Goal: Task Accomplishment & Management: Manage account settings

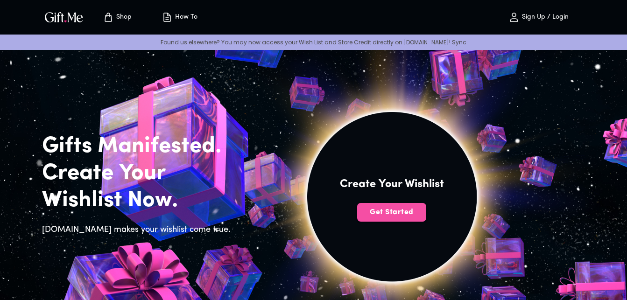
click at [399, 211] on span "Get Started" at bounding box center [391, 212] width 69 height 10
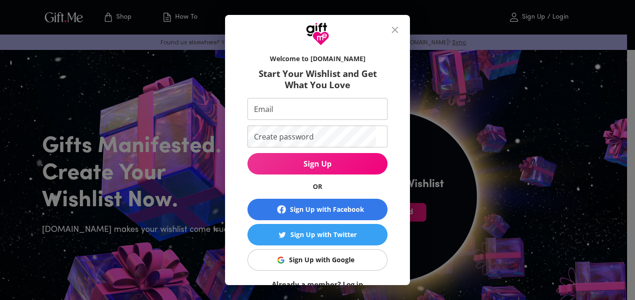
click at [324, 262] on div "Sign Up with Google" at bounding box center [321, 260] width 65 height 10
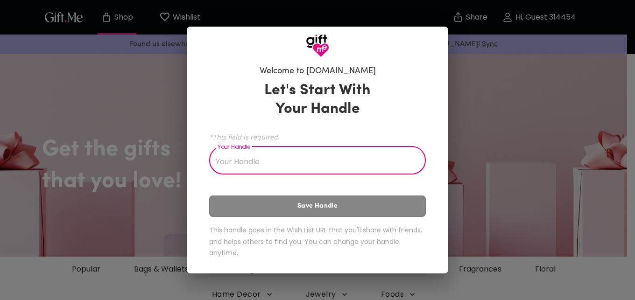
click at [263, 162] on input "Your Handle" at bounding box center [312, 162] width 206 height 26
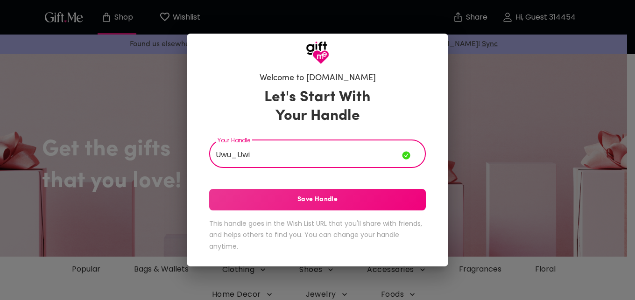
type input "Uwu_Uwi"
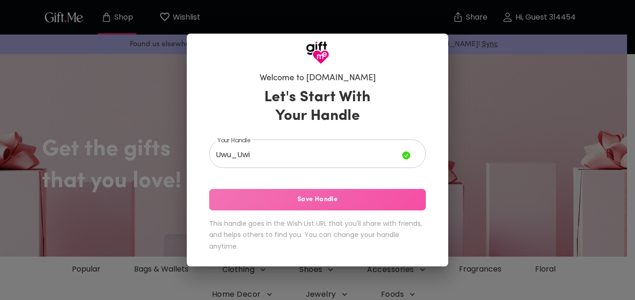
click at [268, 198] on span "Save Handle" at bounding box center [317, 200] width 217 height 10
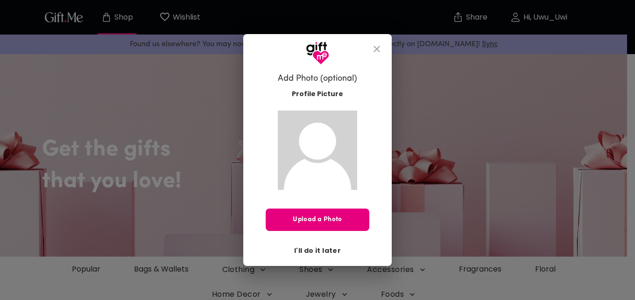
click at [320, 250] on span "I'll do it later" at bounding box center [317, 251] width 47 height 10
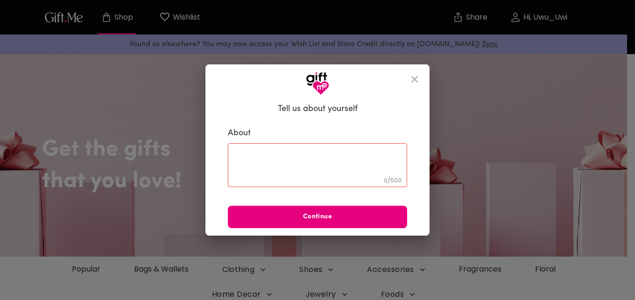
click at [417, 80] on icon "close" at bounding box center [414, 79] width 11 height 11
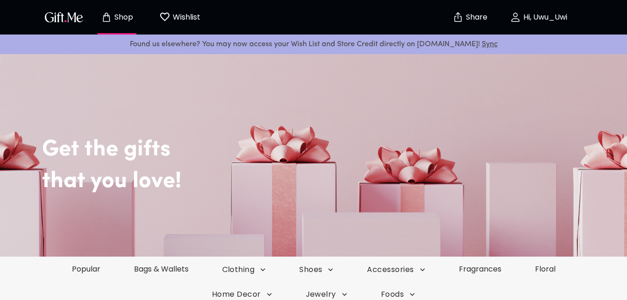
click at [624, 6] on header "Shop Wishlist 0 Share Hi, Uwu_Uwi Found us elsewhere? You may now access your W…" at bounding box center [313, 27] width 627 height 54
click at [523, 22] on span "Hi, Uwu_Uwi" at bounding box center [539, 17] width 82 height 11
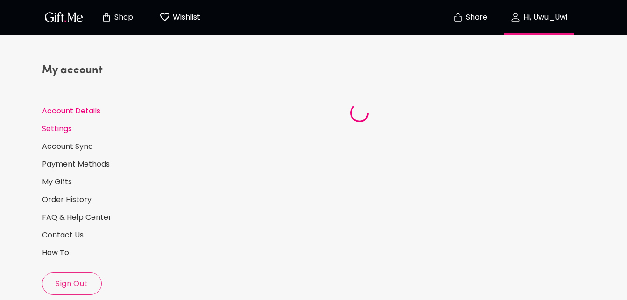
select select "US"
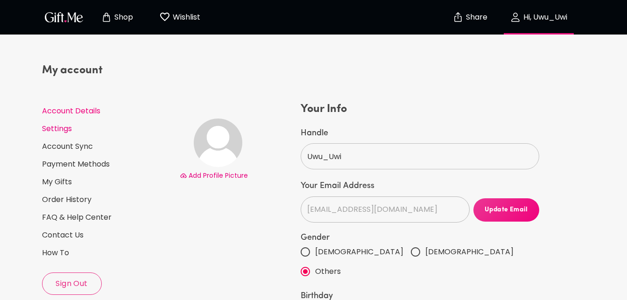
click at [61, 130] on link "Settings" at bounding box center [107, 129] width 130 height 10
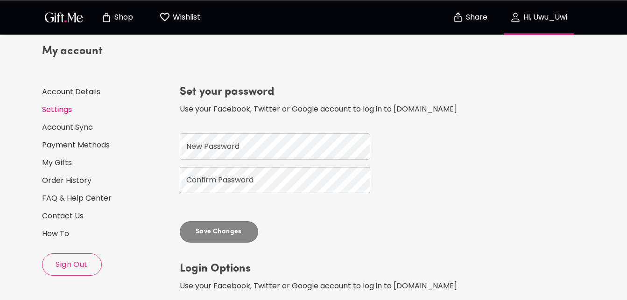
scroll to position [12, 0]
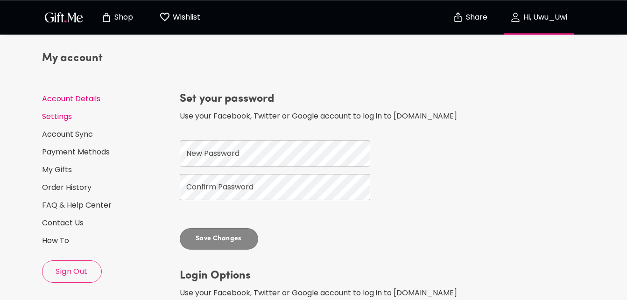
click at [72, 103] on link "Account Details" at bounding box center [107, 99] width 130 height 10
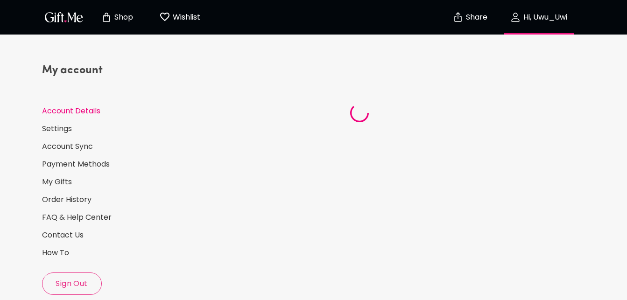
select select "US"
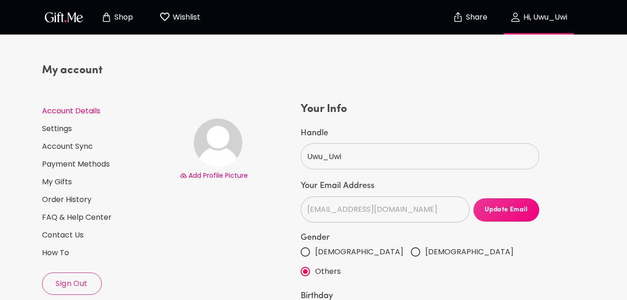
click at [68, 14] on img "button" at bounding box center [64, 17] width 42 height 14
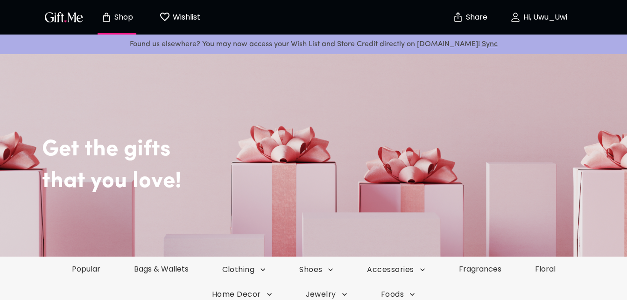
click at [546, 19] on p "Hi, Uwu_Uwi" at bounding box center [544, 18] width 46 height 8
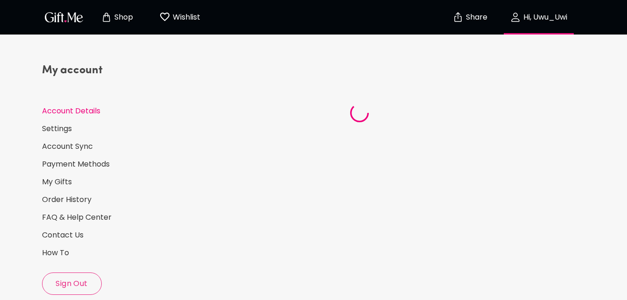
select select "US"
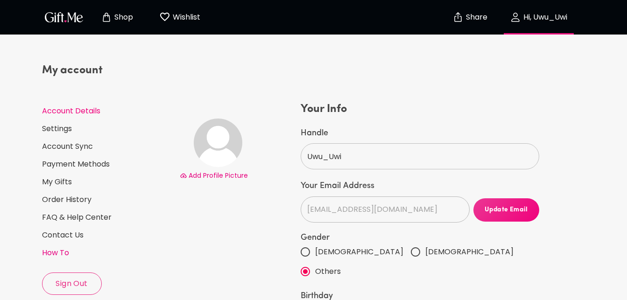
click at [62, 252] on link "How To" at bounding box center [107, 253] width 130 height 10
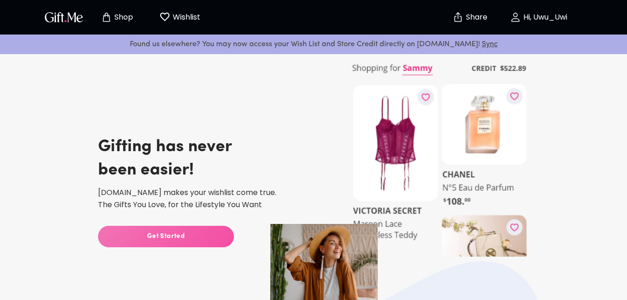
click at [208, 237] on span "Get Started" at bounding box center [166, 237] width 136 height 10
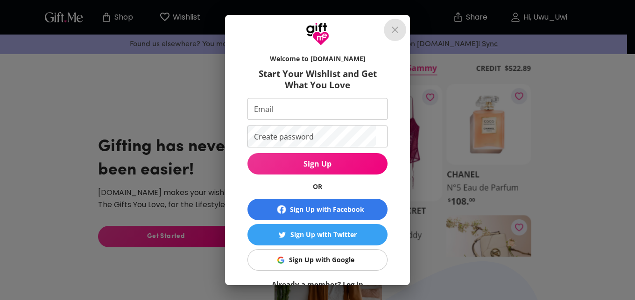
click at [398, 24] on icon "close" at bounding box center [394, 29] width 11 height 11
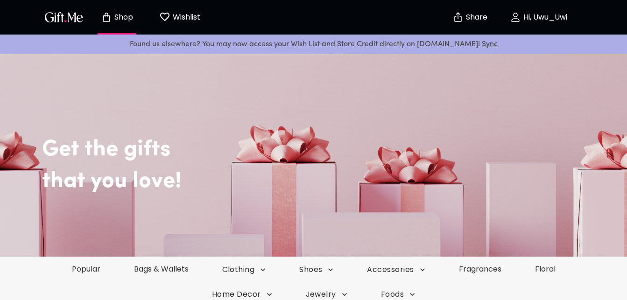
click at [549, 12] on span "Hi, Uwu_Uwi" at bounding box center [539, 17] width 82 height 11
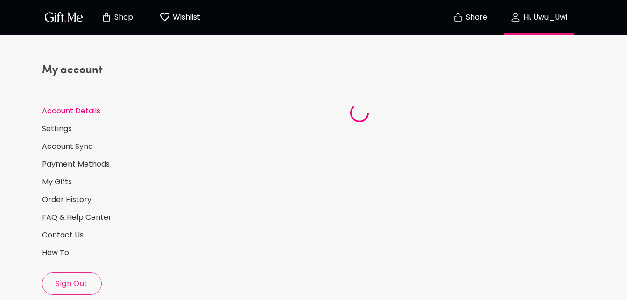
select select "US"
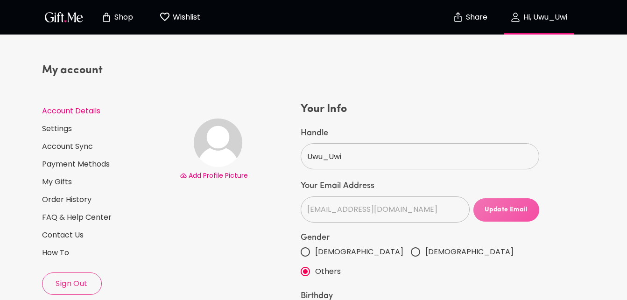
click at [511, 208] on span "Update Email" at bounding box center [507, 210] width 66 height 10
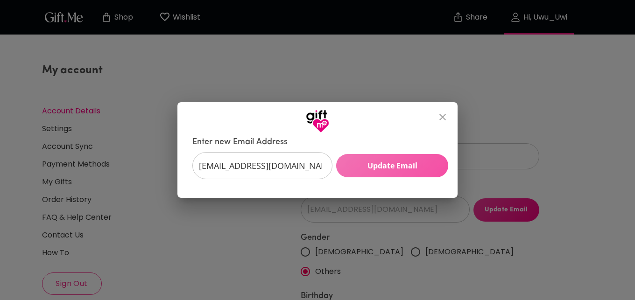
click at [387, 165] on span "Update Email" at bounding box center [392, 166] width 112 height 10
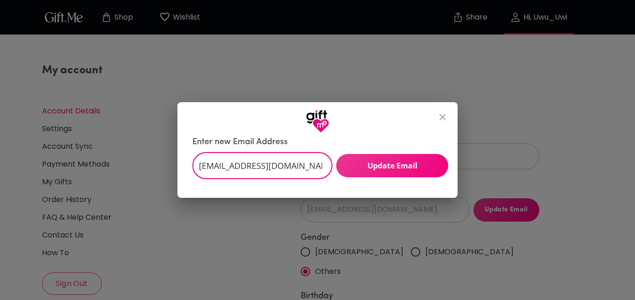
click at [312, 164] on input "[EMAIL_ADDRESS][DOMAIN_NAME]" at bounding box center [257, 165] width 130 height 27
click at [302, 158] on input "[EMAIL_ADDRESS][DOMAIN_NAME]" at bounding box center [257, 165] width 130 height 27
click at [312, 161] on input "[EMAIL_ADDRESS][DOMAIN_NAME]" at bounding box center [257, 165] width 130 height 27
click at [315, 164] on input "[EMAIL_ADDRESS][DOMAIN_NAME]" at bounding box center [257, 165] width 130 height 27
click at [307, 161] on input "[EMAIL_ADDRESS][DOMAIN_NAME]" at bounding box center [257, 165] width 130 height 27
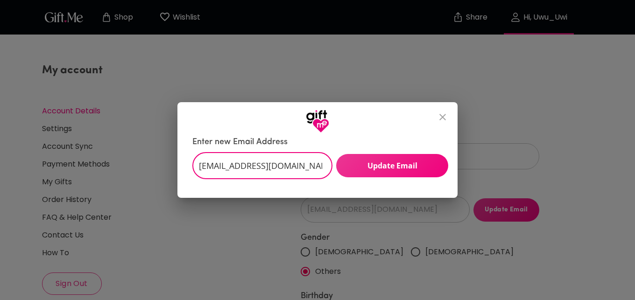
click at [313, 162] on input "[EMAIL_ADDRESS][DOMAIN_NAME]" at bounding box center [257, 165] width 130 height 27
click at [241, 165] on input "[EMAIL_ADDRESS][DOMAIN_NAME]" at bounding box center [257, 165] width 130 height 27
type input "n"
click at [228, 164] on input "Enter new Email Address" at bounding box center [257, 165] width 130 height 27
paste input "[EMAIL_ADDRESS][DOMAIN_NAME]"
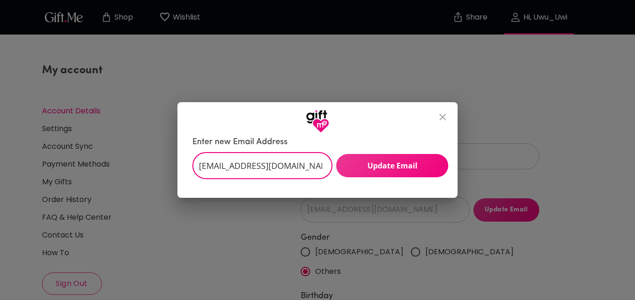
type input "[EMAIL_ADDRESS][DOMAIN_NAME]"
click at [396, 164] on span "Update Email" at bounding box center [392, 166] width 112 height 10
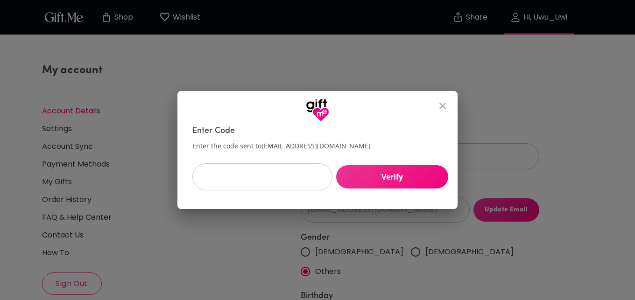
click at [231, 178] on input "text" at bounding box center [257, 176] width 130 height 27
type input "415540"
click at [425, 166] on button "Verify" at bounding box center [392, 176] width 112 height 23
click at [443, 100] on icon "close" at bounding box center [442, 105] width 11 height 11
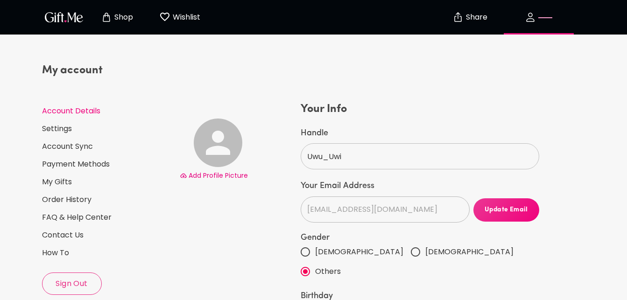
select select "US"
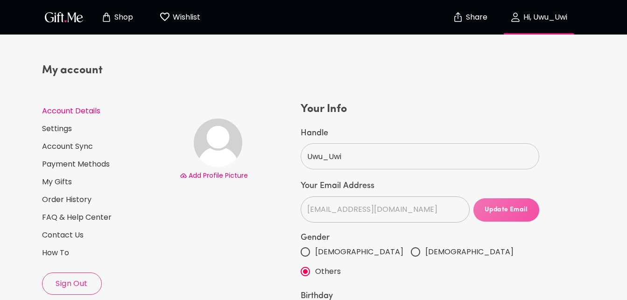
click at [496, 212] on span "Update Email" at bounding box center [507, 210] width 66 height 10
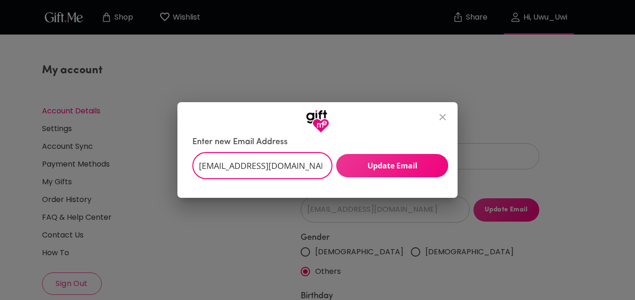
click at [310, 163] on input "[EMAIL_ADDRESS][DOMAIN_NAME]" at bounding box center [257, 165] width 130 height 27
paste input "darkheartuwu"
type input "[EMAIL_ADDRESS][DOMAIN_NAME]"
click at [381, 165] on span "Update Email" at bounding box center [392, 166] width 112 height 10
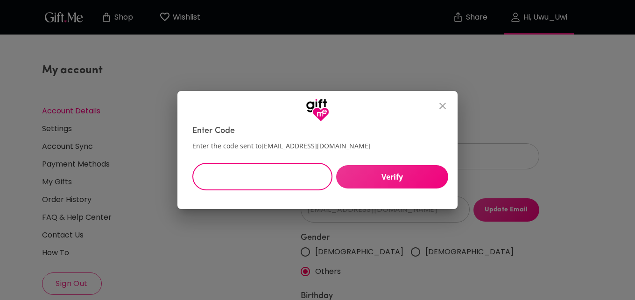
click at [246, 177] on input "text" at bounding box center [257, 176] width 130 height 27
type input "399671"
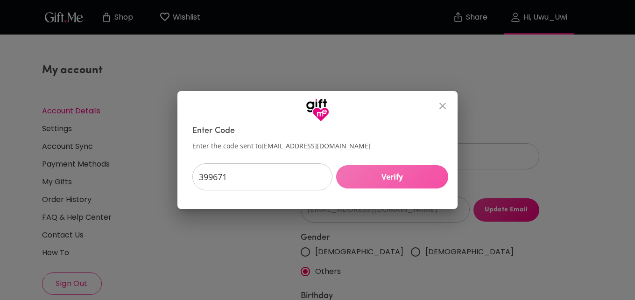
click at [392, 172] on span "Verify" at bounding box center [392, 177] width 112 height 10
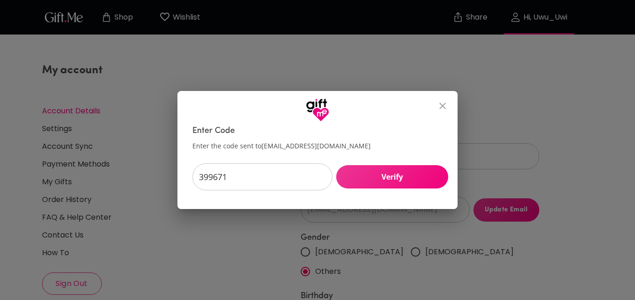
click at [446, 104] on icon "close" at bounding box center [442, 105] width 11 height 11
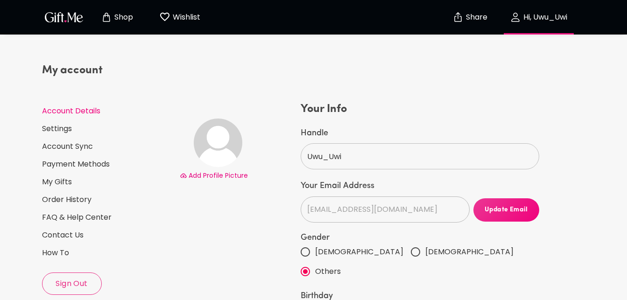
scroll to position [307, 0]
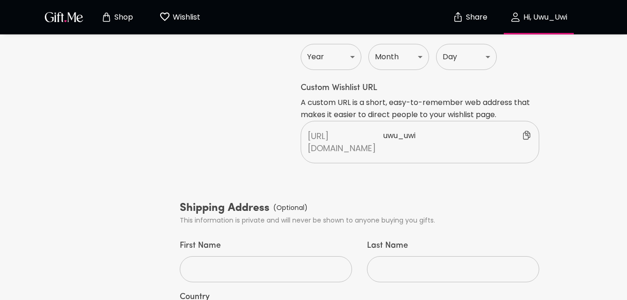
click at [62, 132] on html "Shop Wishlist 0 Share Hi, Uwu_Uwi My account Account Details Settings Account S…" at bounding box center [313, 118] width 627 height 850
click at [62, 132] on div "My account Account Details Settings Account Sync Payment Methods My Gifts Order…" at bounding box center [107, 111] width 138 height 743
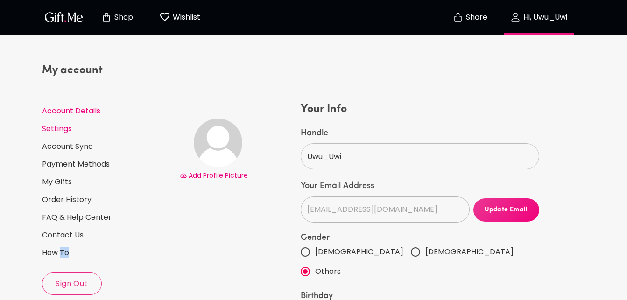
click at [57, 129] on link "Settings" at bounding box center [107, 129] width 130 height 10
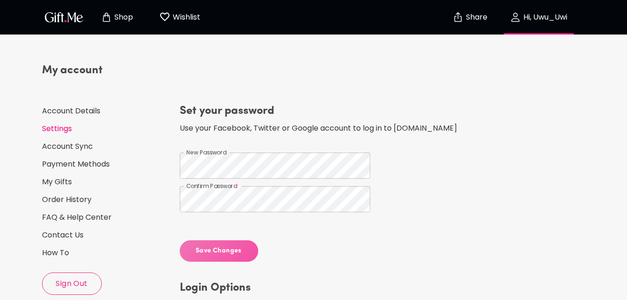
click at [232, 247] on span "Save Changes" at bounding box center [219, 251] width 78 height 10
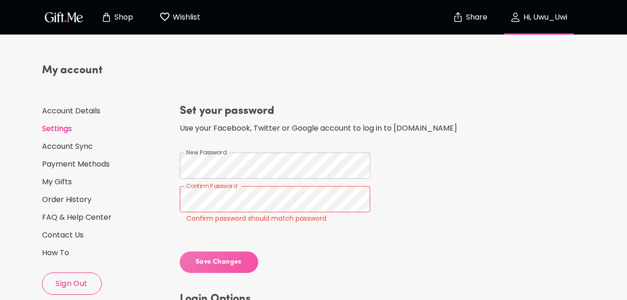
click at [211, 267] on span "Save Changes" at bounding box center [219, 262] width 78 height 10
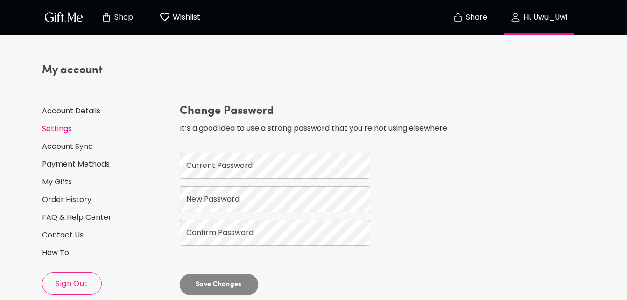
click at [75, 111] on link "Account Details" at bounding box center [107, 111] width 130 height 10
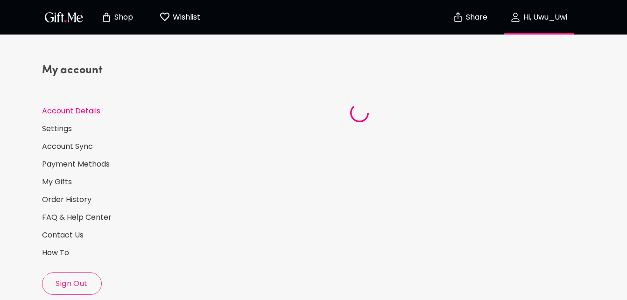
select select "US"
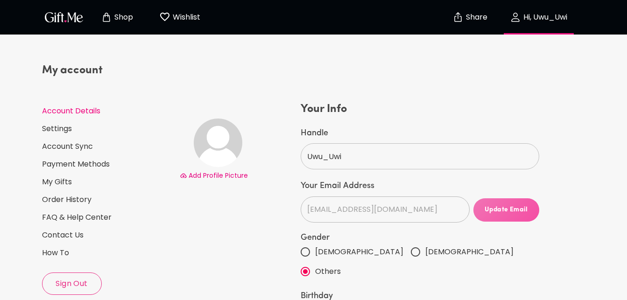
click at [518, 211] on span "Update Email" at bounding box center [507, 210] width 66 height 10
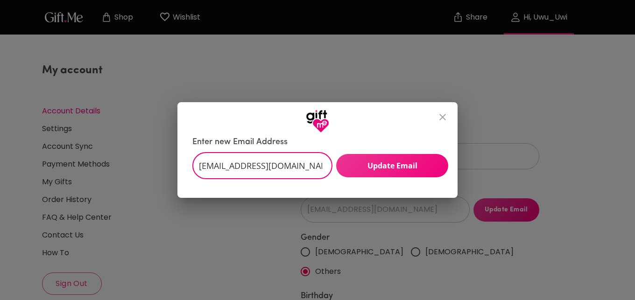
click at [312, 164] on input "[EMAIL_ADDRESS][DOMAIN_NAME]" at bounding box center [257, 165] width 130 height 27
paste input "darkheartuwu"
type input "[EMAIL_ADDRESS][DOMAIN_NAME]"
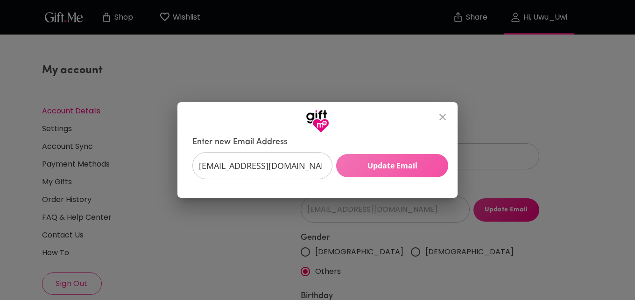
click at [417, 161] on span "Update Email" at bounding box center [392, 166] width 112 height 10
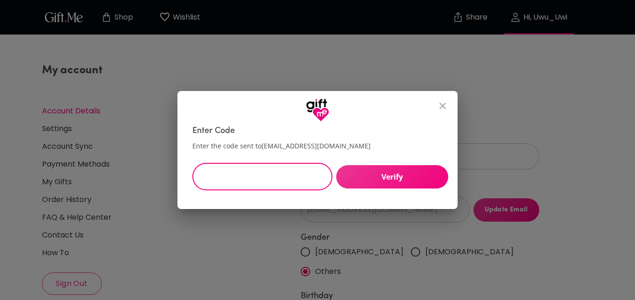
click at [264, 173] on input "text" at bounding box center [257, 176] width 130 height 27
type input "626967"
click at [404, 172] on span "Verify" at bounding box center [392, 177] width 112 height 10
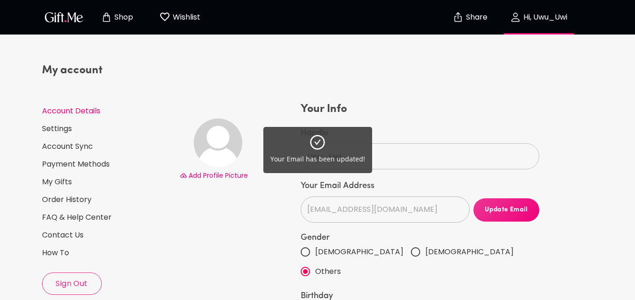
type input "[EMAIL_ADDRESS][DOMAIN_NAME]"
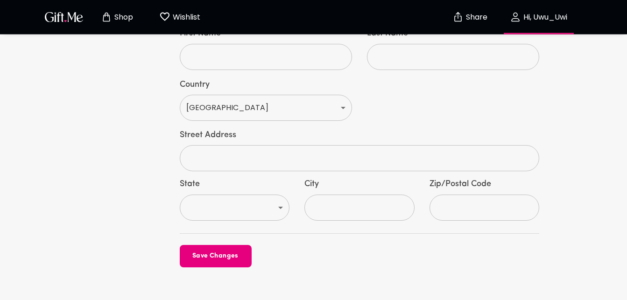
scroll to position [528, 0]
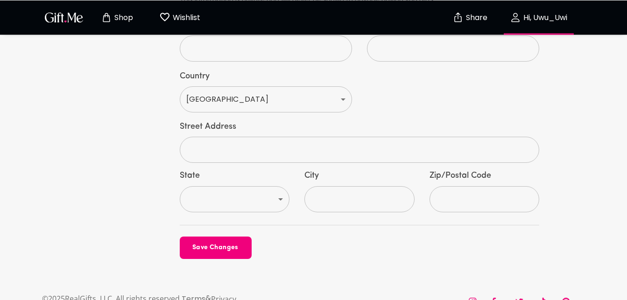
click at [232, 243] on span "Save Changes" at bounding box center [216, 248] width 72 height 10
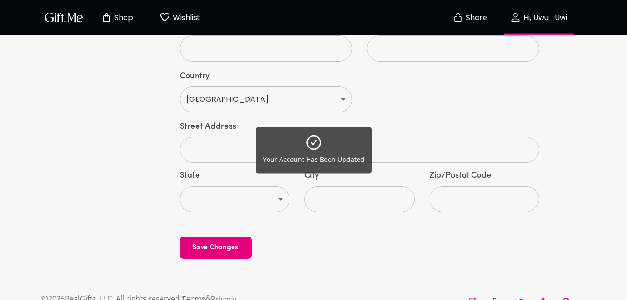
scroll to position [0, 0]
